Goal: Information Seeking & Learning: Learn about a topic

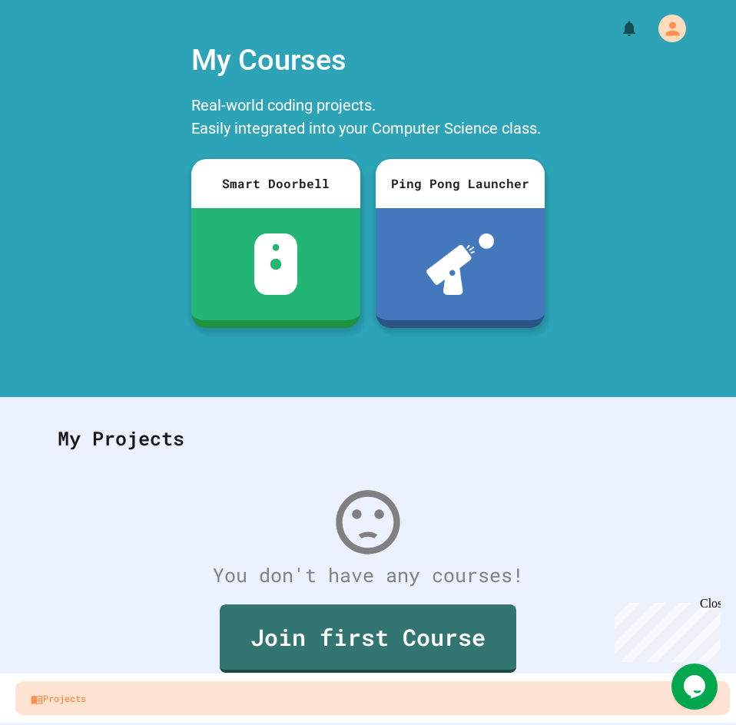
scroll to position [25, 0]
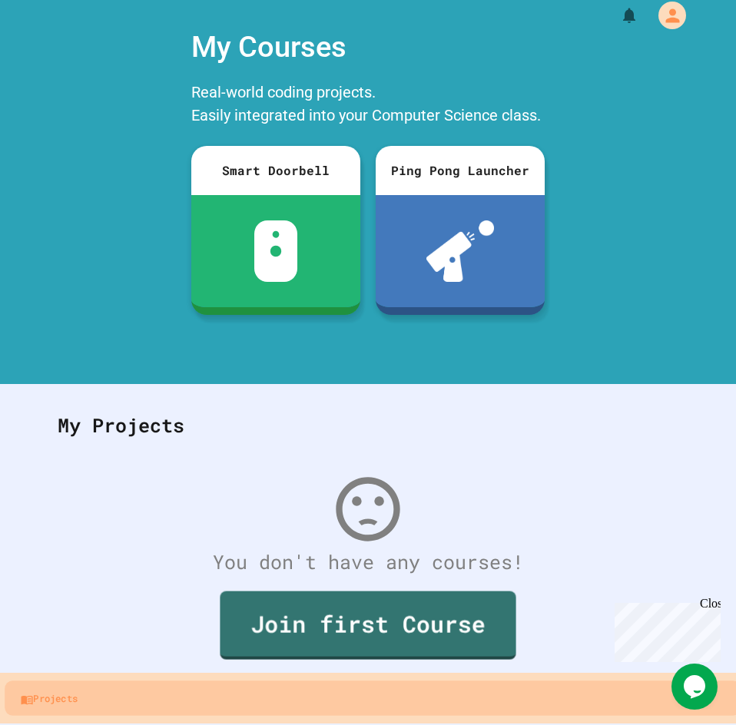
click at [271, 702] on link "Projects" at bounding box center [373, 698] width 736 height 35
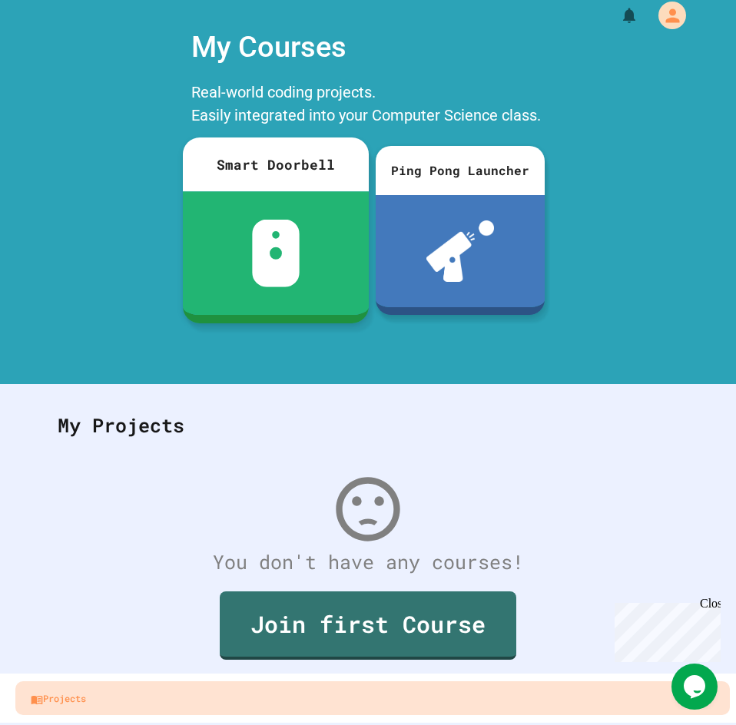
scroll to position [0, 0]
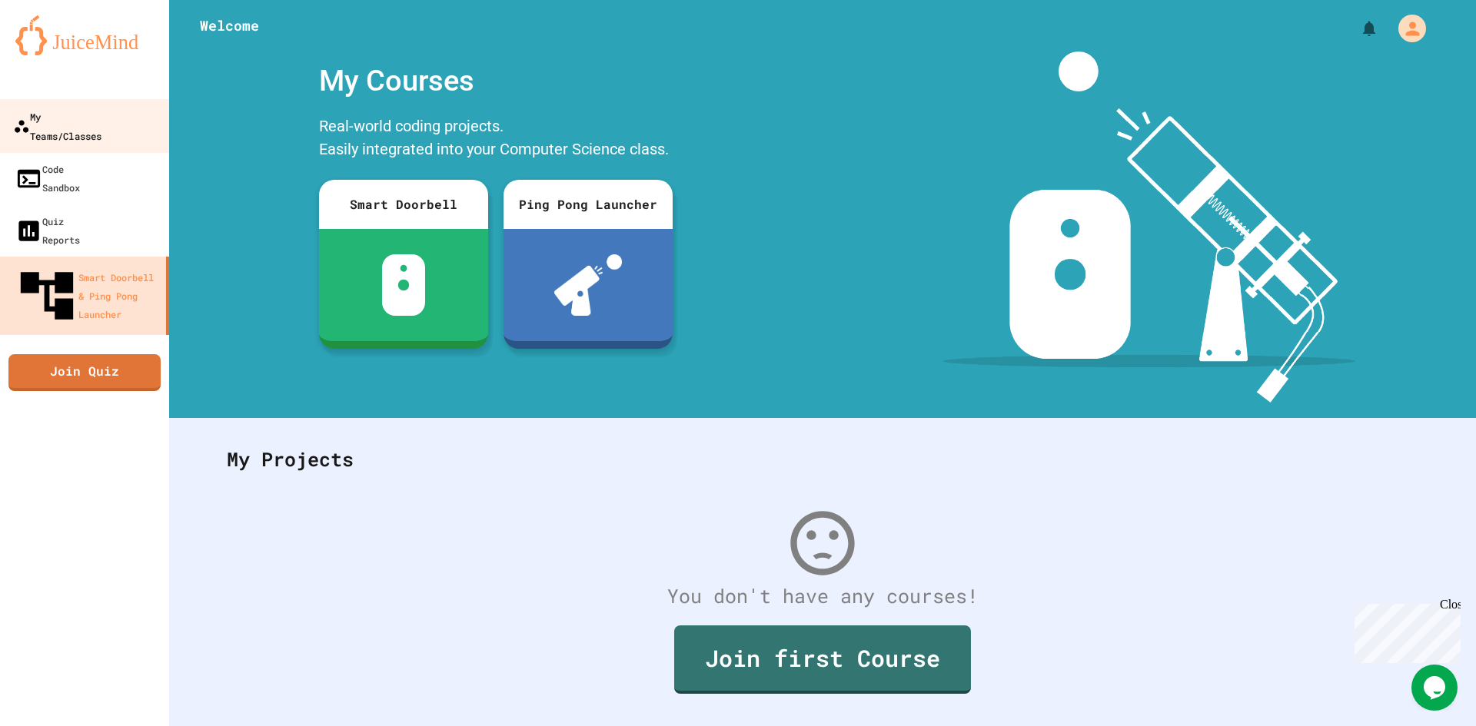
click at [56, 121] on div "My Teams/Classes" at bounding box center [57, 126] width 88 height 38
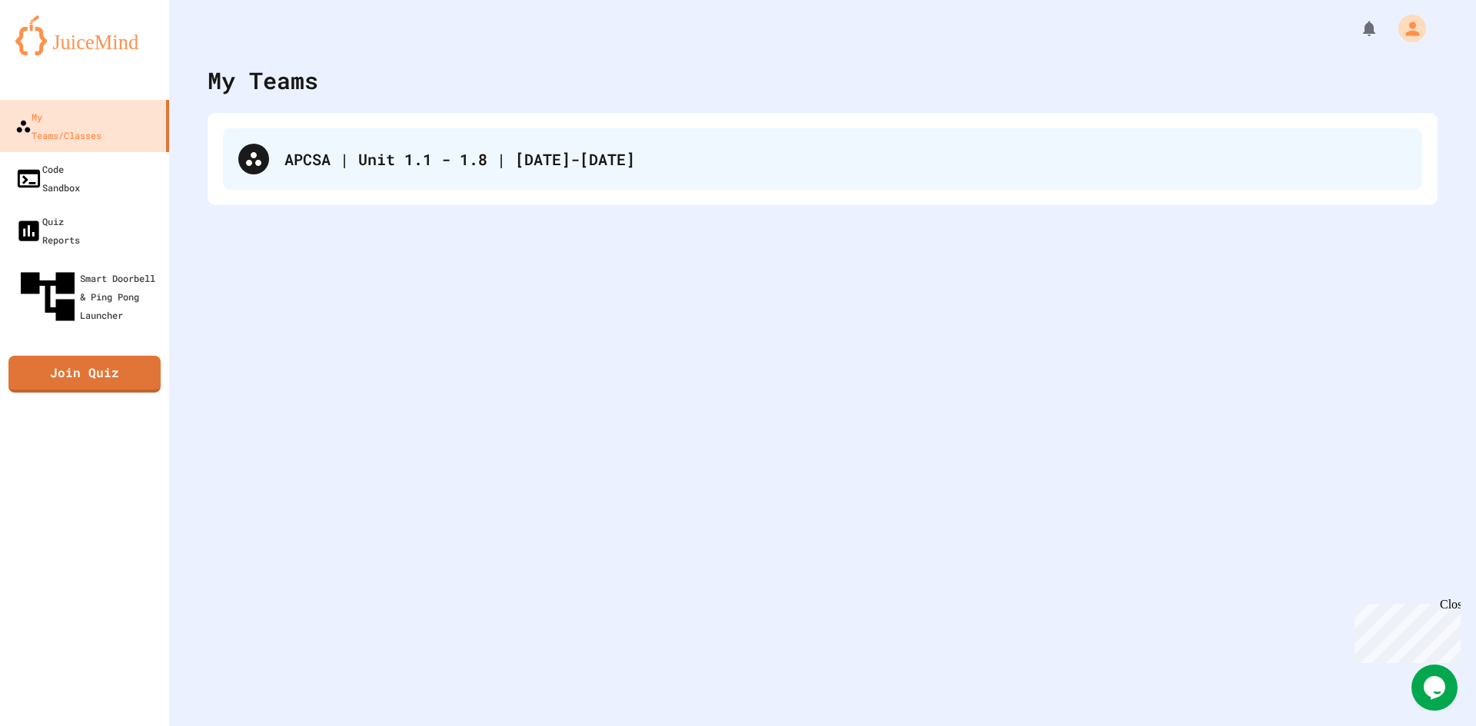
click at [360, 173] on div "APCSA | Unit 1.1 - 1.8 | [DATE]-[DATE]" at bounding box center [822, 158] width 1199 height 61
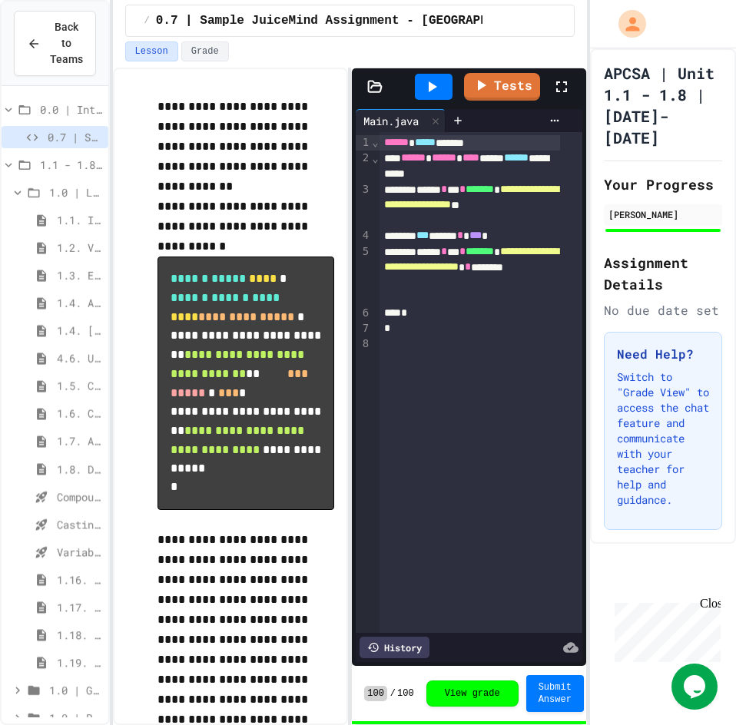
click at [65, 393] on span "1.5. Casting and Ranges of Values" at bounding box center [79, 386] width 45 height 16
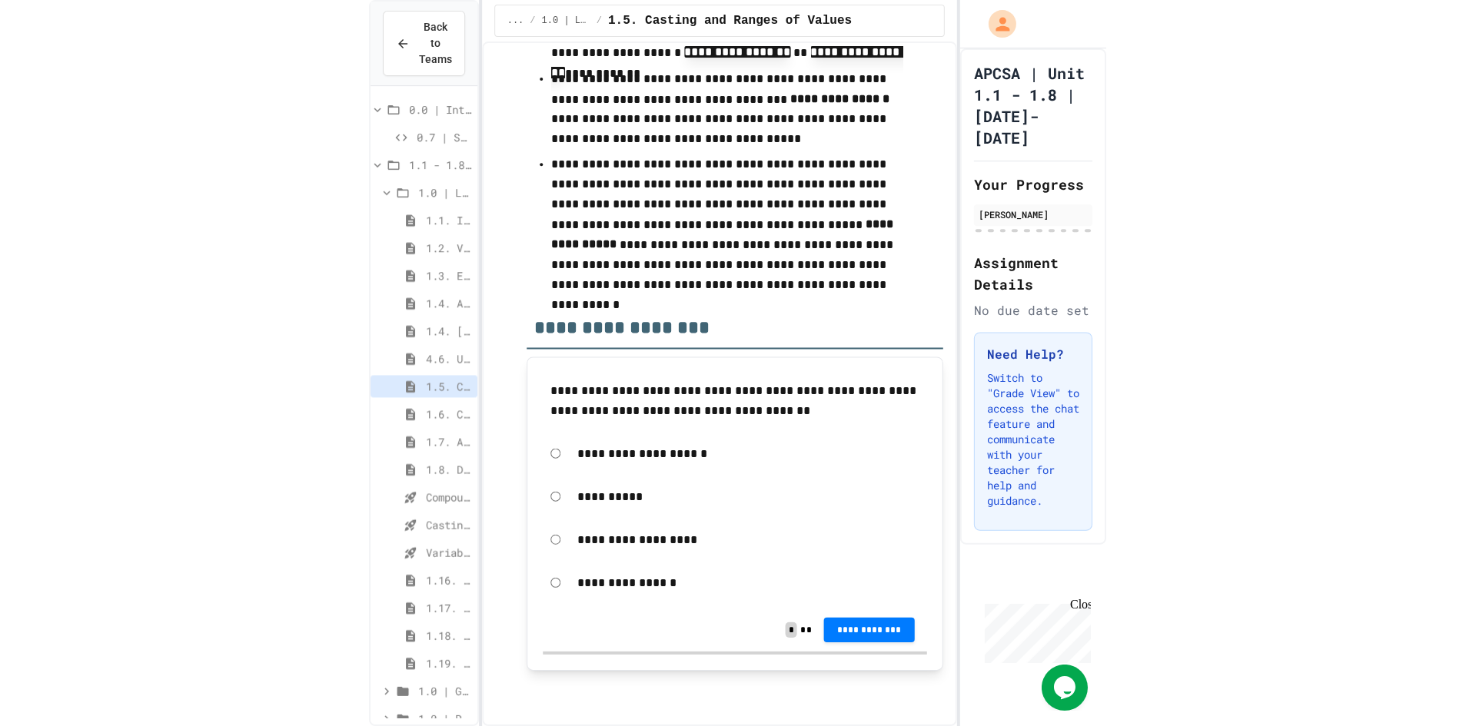
scroll to position [8835, 0]
